Goal: Task Accomplishment & Management: Use online tool/utility

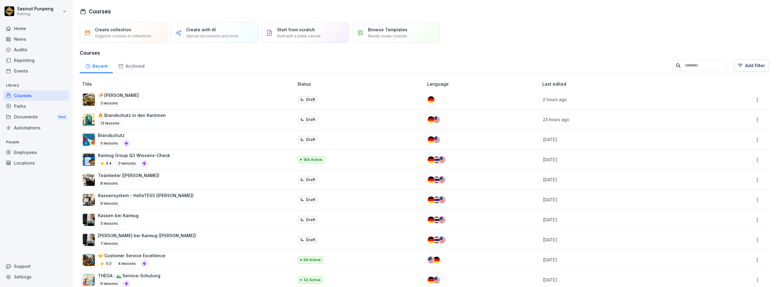
click at [694, 65] on input at bounding box center [699, 66] width 55 height 12
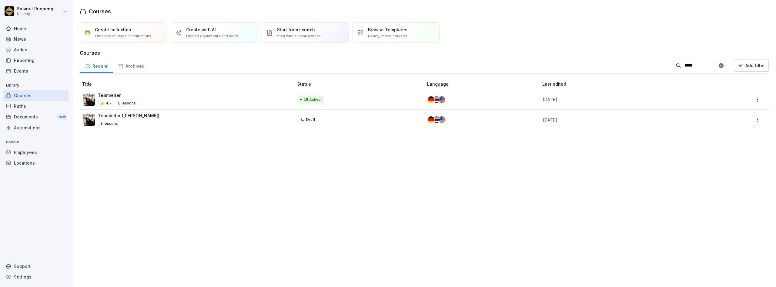
type input "*****"
click at [130, 122] on div "8 lessons" at bounding box center [129, 123] width 62 height 7
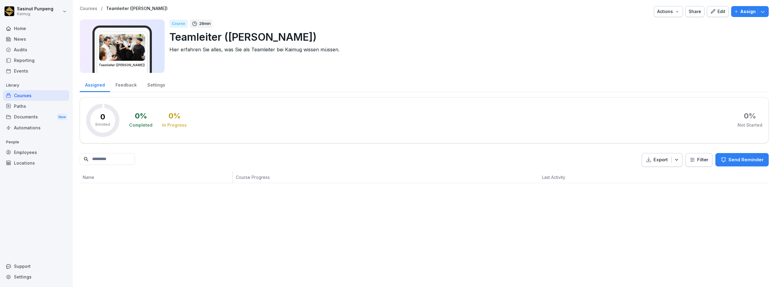
click at [713, 13] on div "Edit" at bounding box center [717, 11] width 15 height 7
